Goal: Navigation & Orientation: Find specific page/section

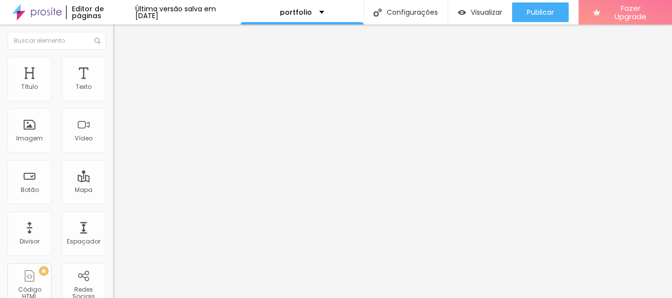
click at [122, 68] on span "Avançado" at bounding box center [138, 63] width 32 height 8
